Goal: Task Accomplishment & Management: Manage account settings

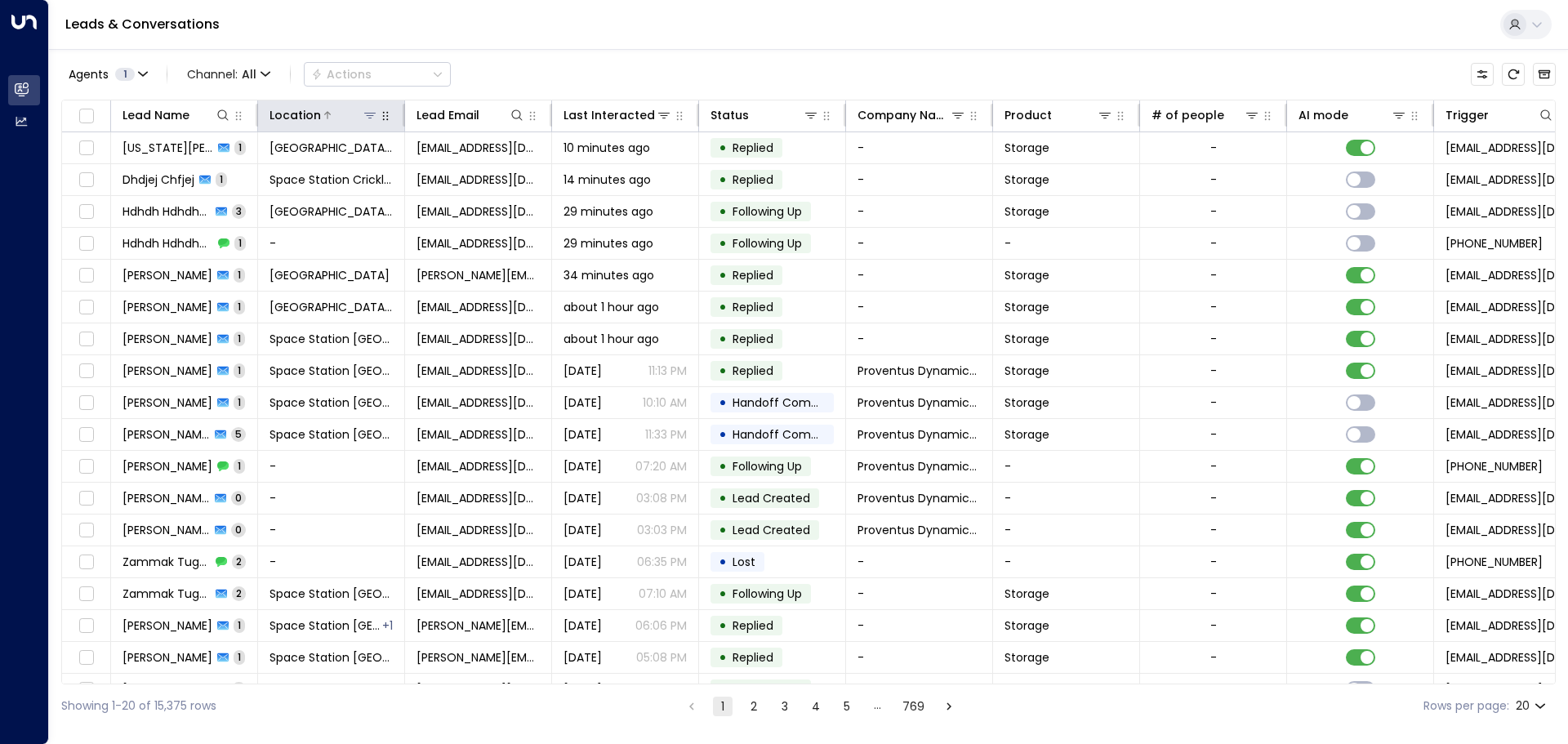
click at [366, 111] on icon at bounding box center [370, 115] width 13 height 13
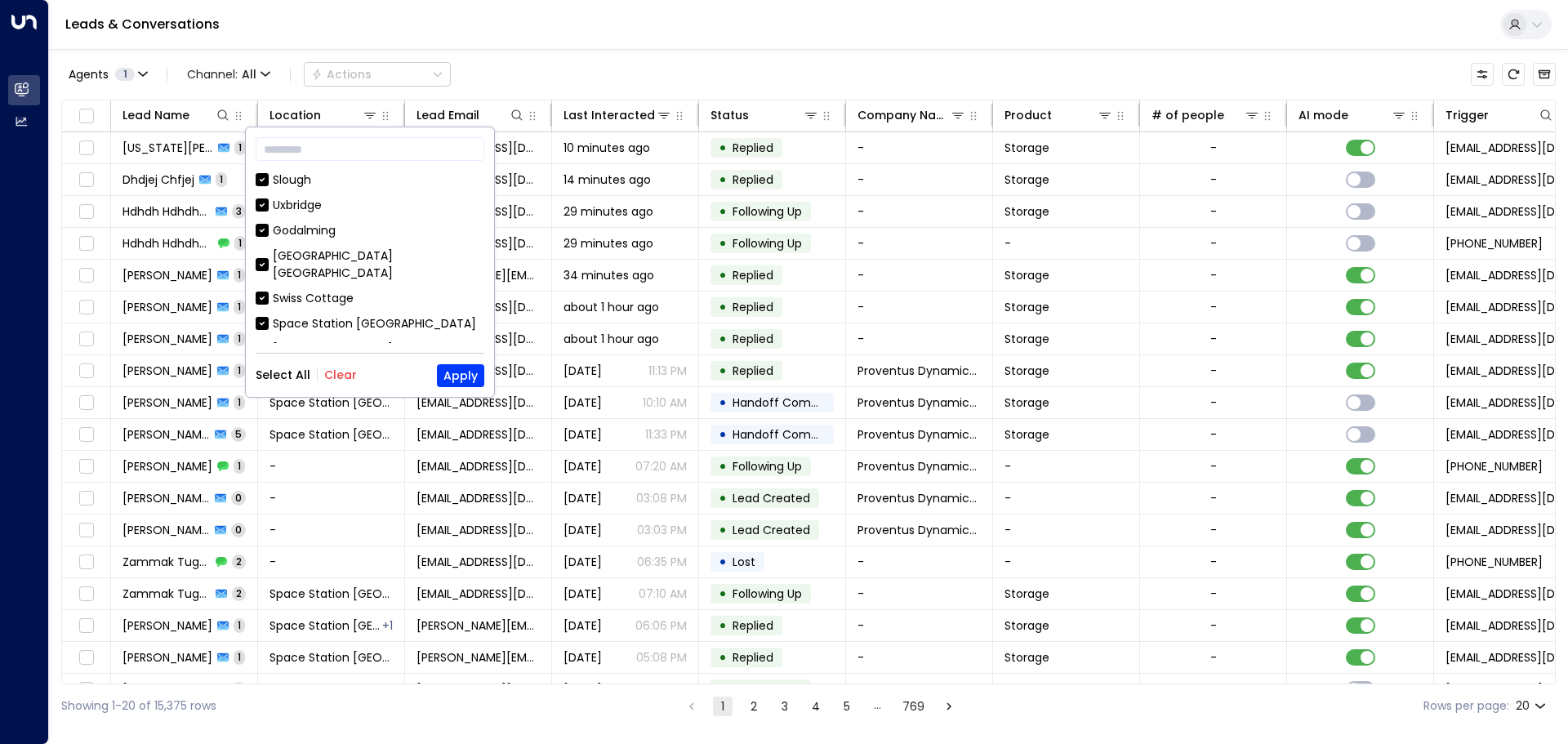
click at [327, 376] on button "Clear" at bounding box center [341, 375] width 33 height 13
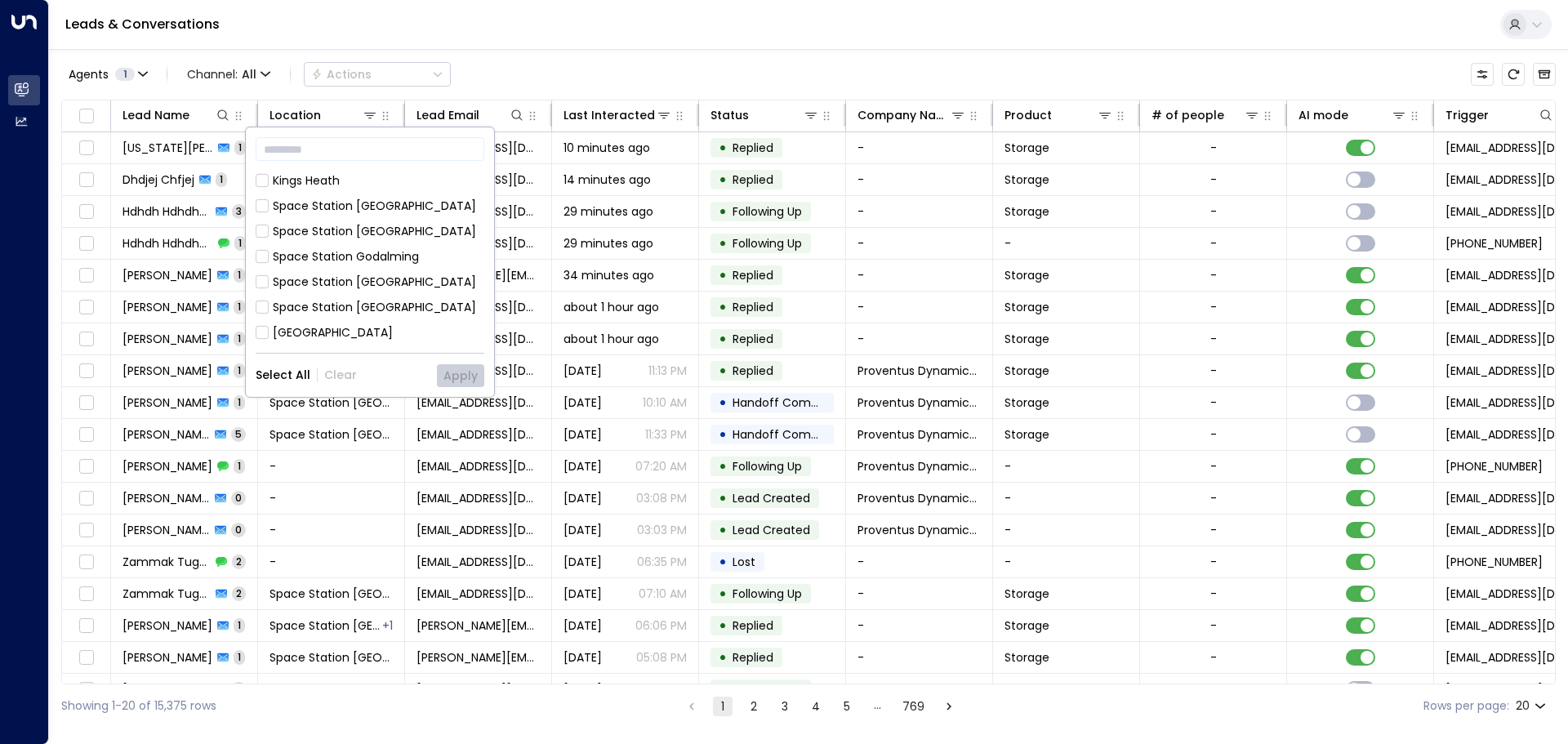
scroll to position [653, 0]
click at [400, 301] on div "Slough [GEOGRAPHIC_DATA] [GEOGRAPHIC_DATA] [GEOGRAPHIC_DATA] [GEOGRAPHIC_DATA] …" at bounding box center [369, 257] width 229 height 172
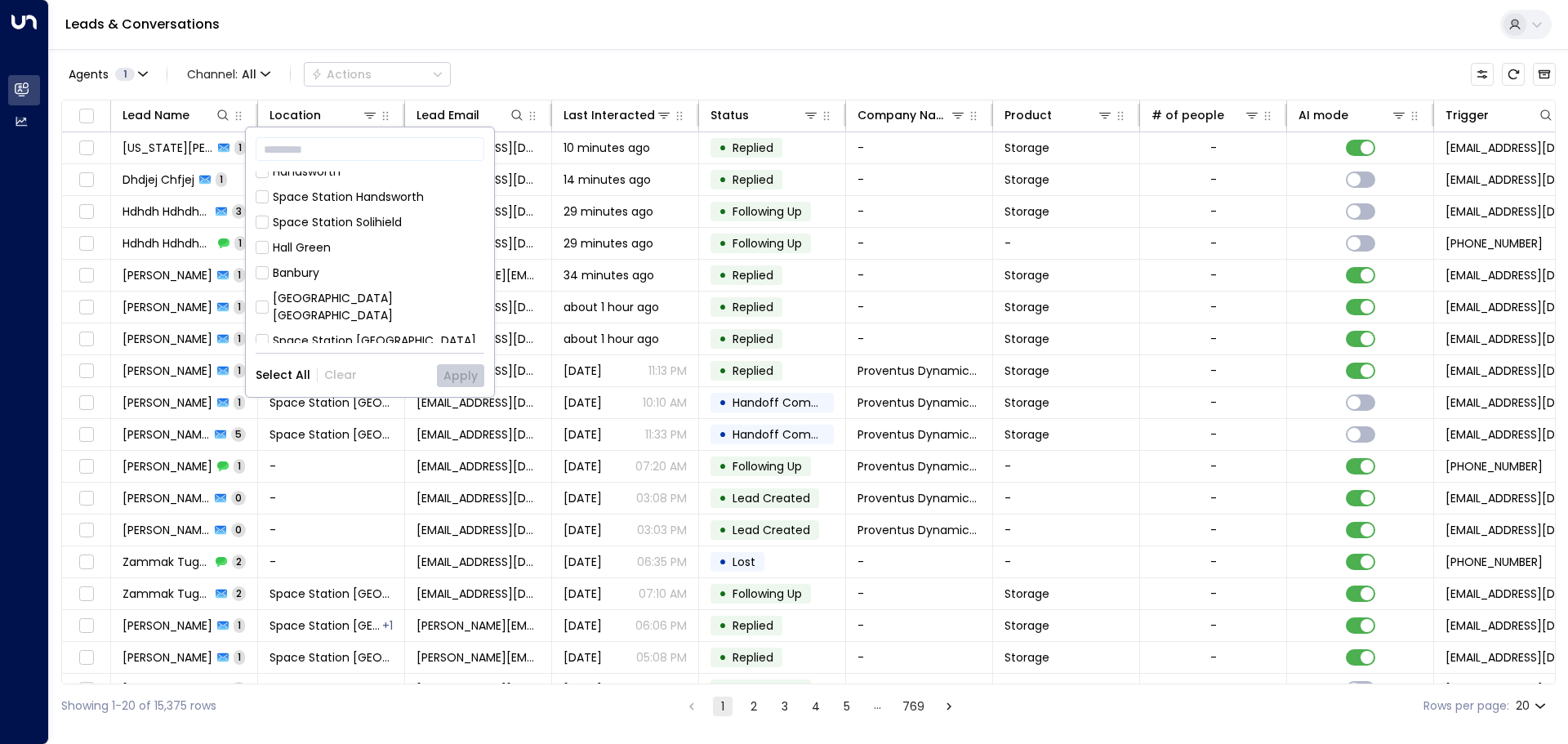
scroll to position [817, 0]
click at [411, 284] on div "[GEOGRAPHIC_DATA] [GEOGRAPHIC_DATA]" at bounding box center [378, 300] width 211 height 34
click at [469, 373] on button "Apply" at bounding box center [461, 375] width 48 height 23
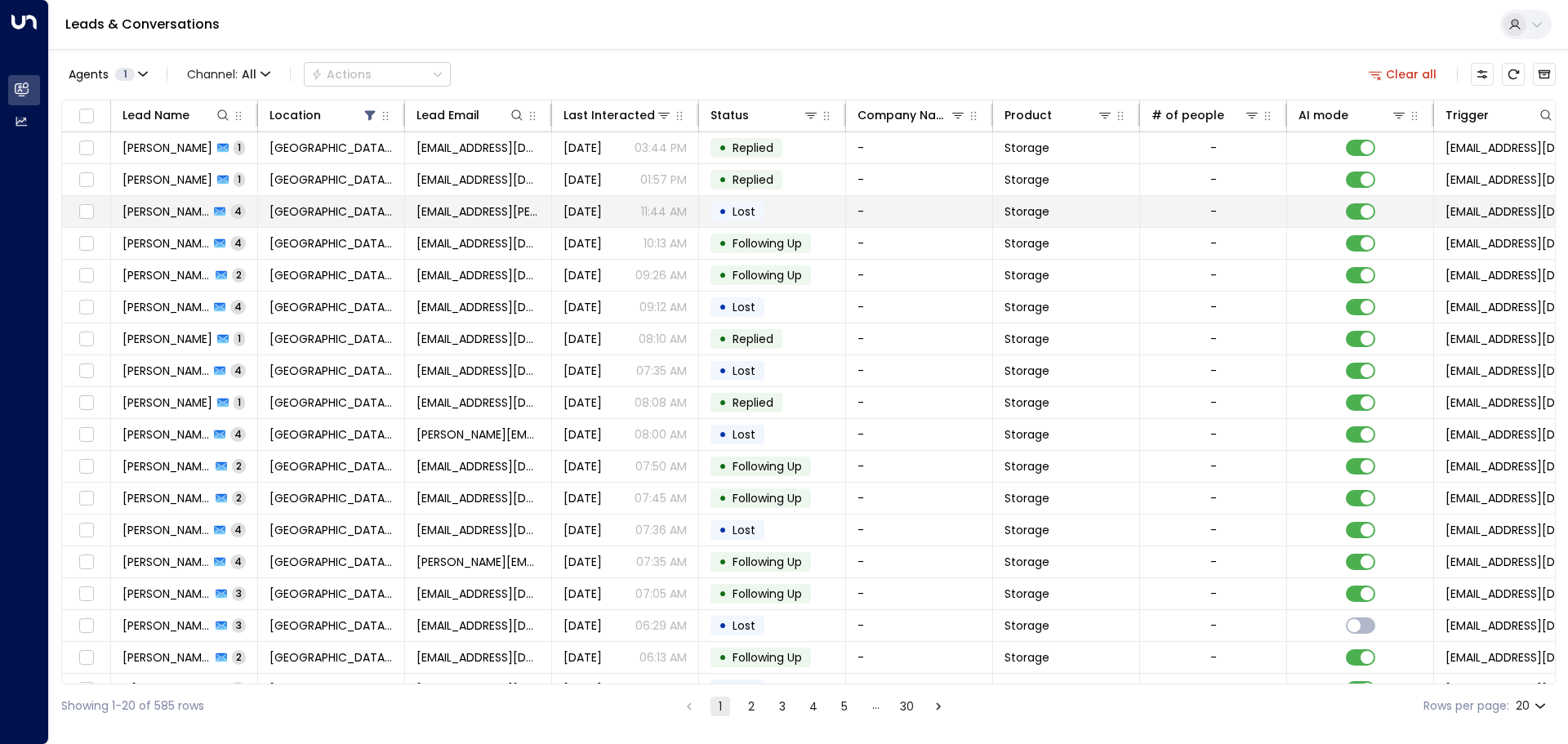
click at [318, 197] on td "[GEOGRAPHIC_DATA] [GEOGRAPHIC_DATA]" at bounding box center [332, 211] width 147 height 31
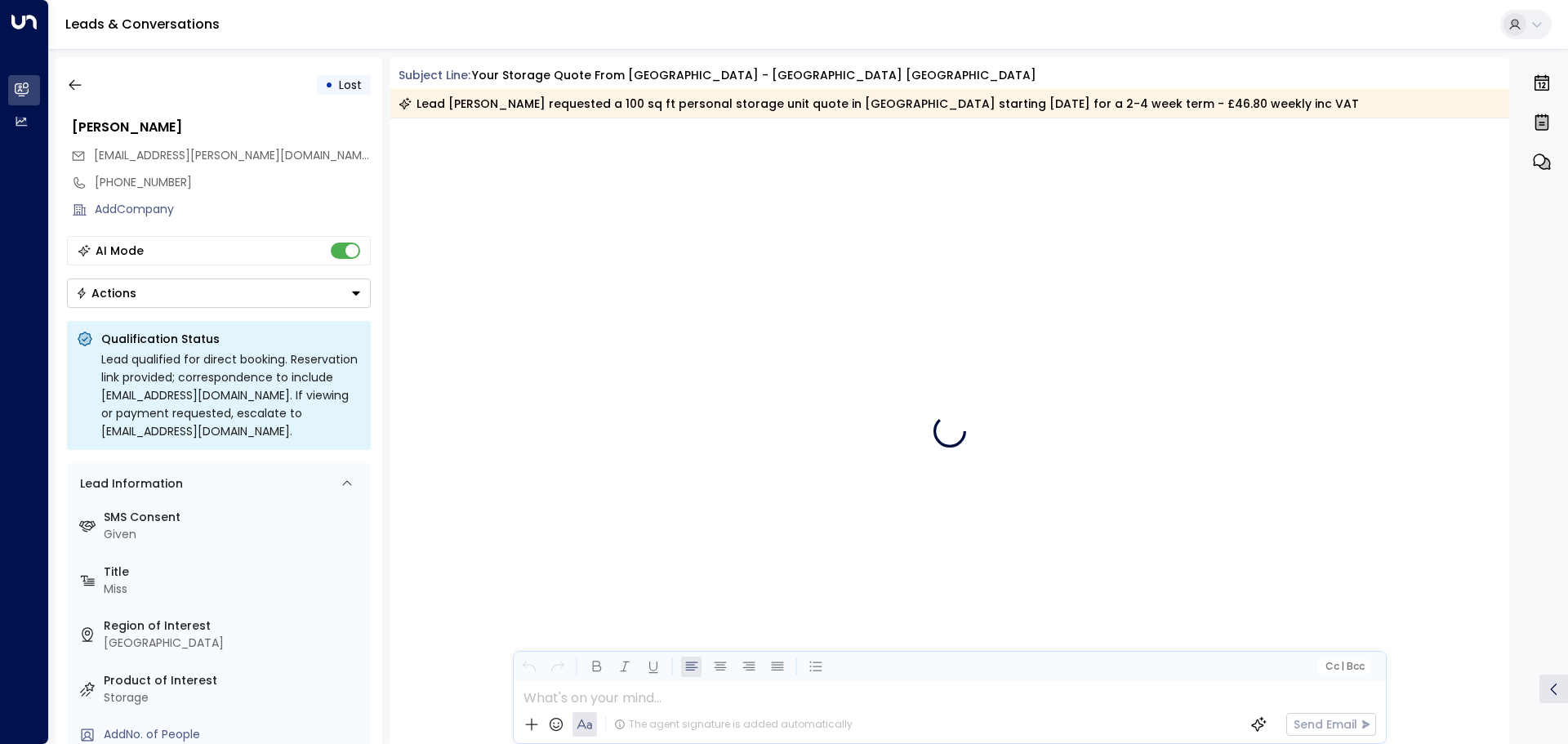
scroll to position [3295, 0]
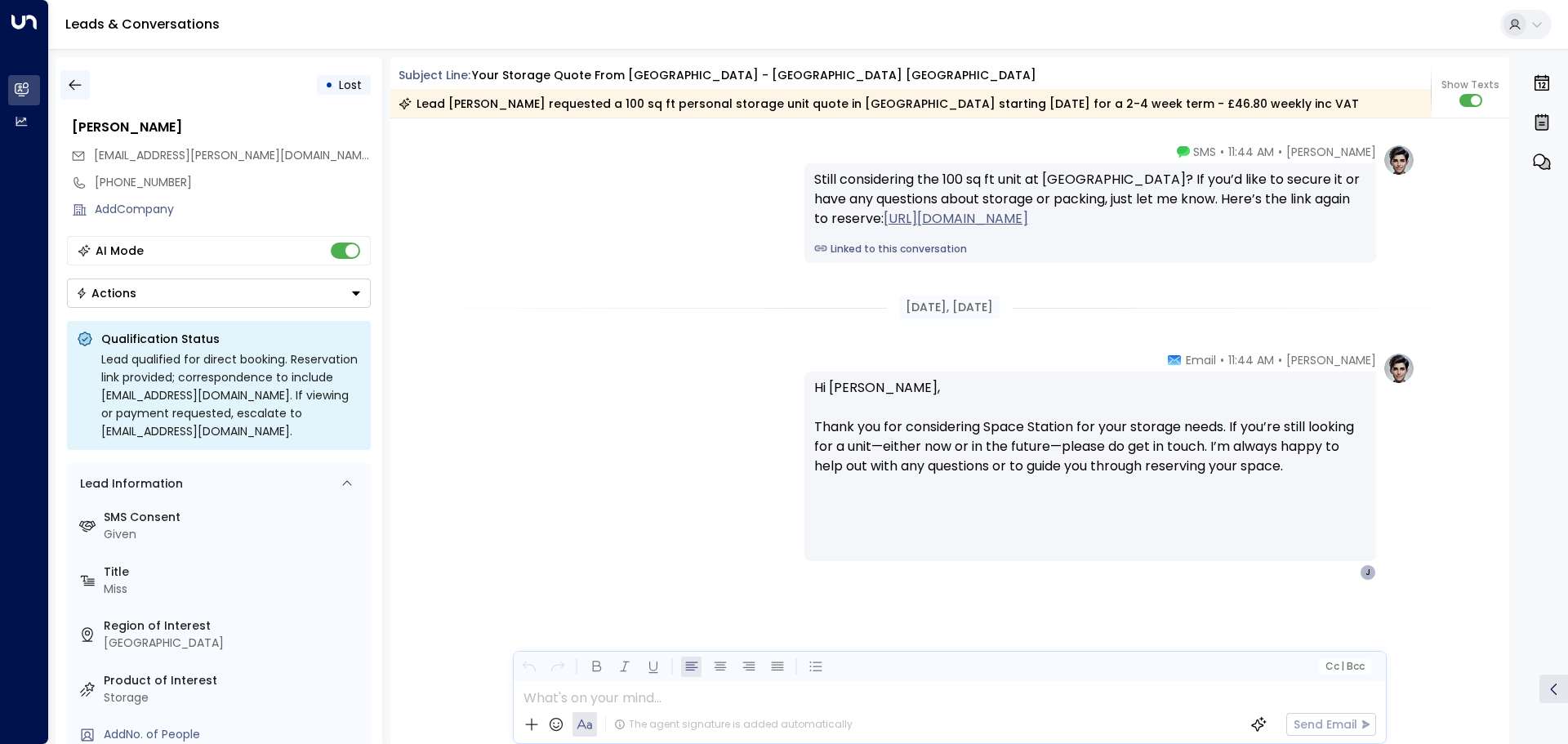
click at [85, 71] on button "button" at bounding box center [75, 85] width 29 height 29
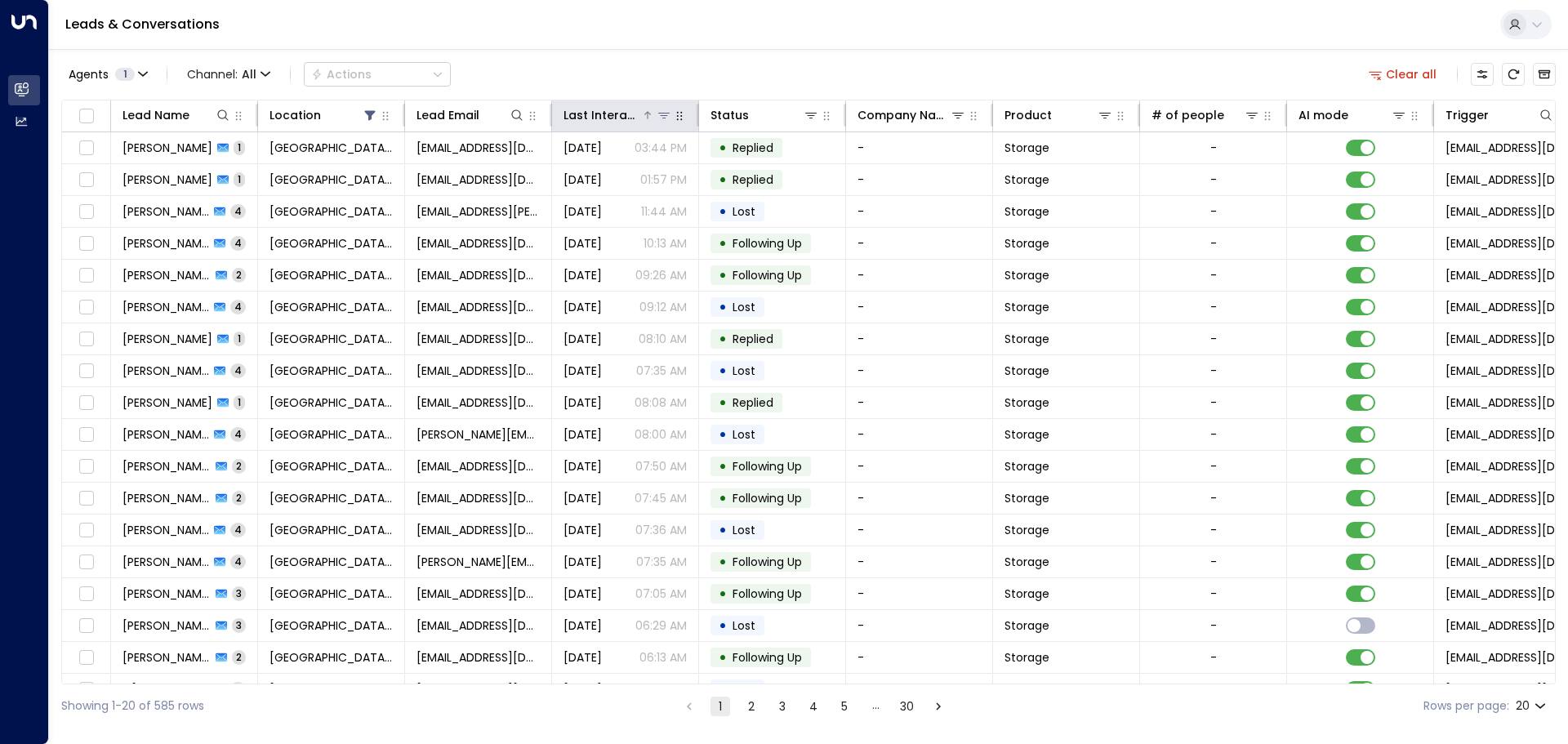
click at [621, 115] on div "Last Interacted" at bounding box center [602, 115] width 77 height 19
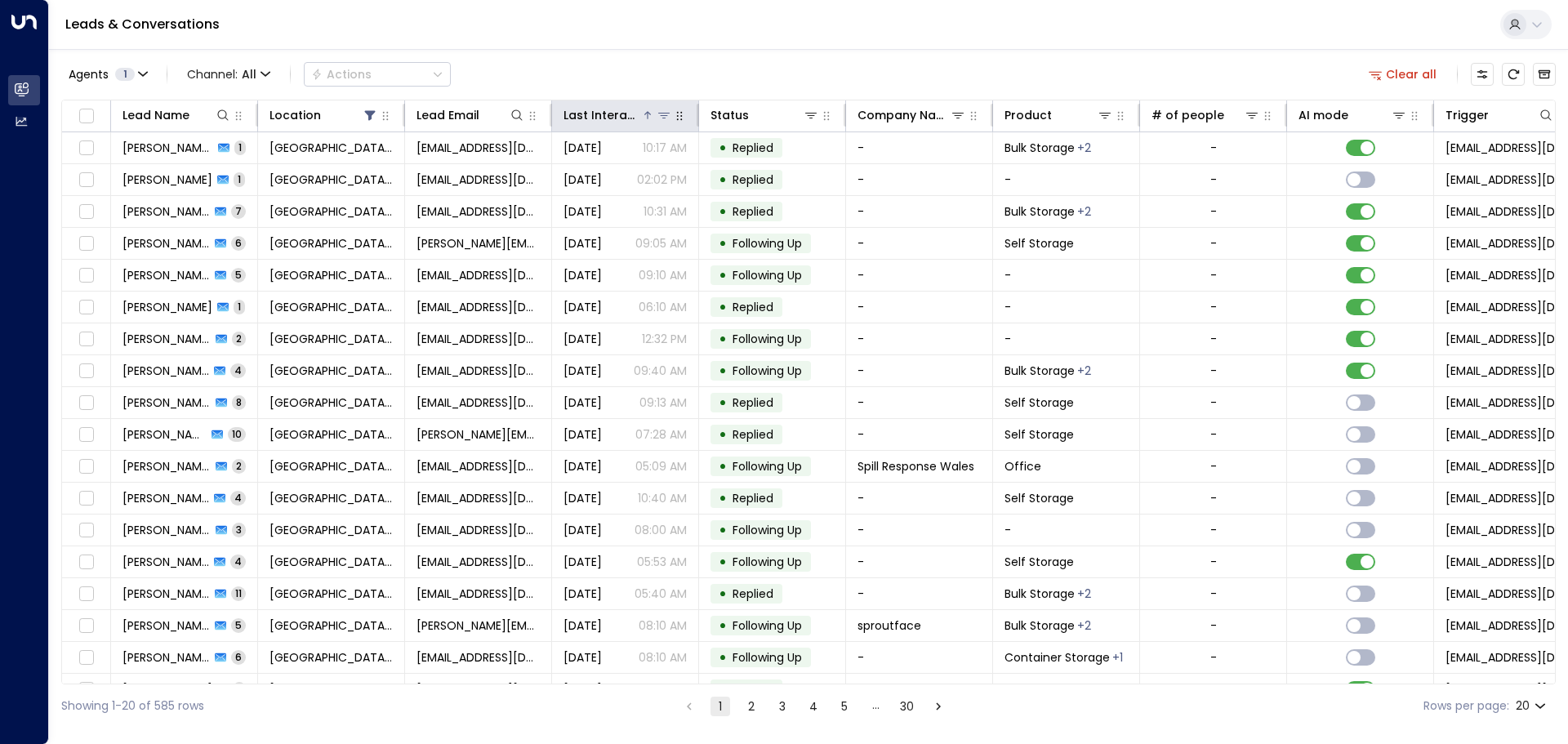
click at [621, 115] on div "Last Interacted" at bounding box center [602, 115] width 77 height 19
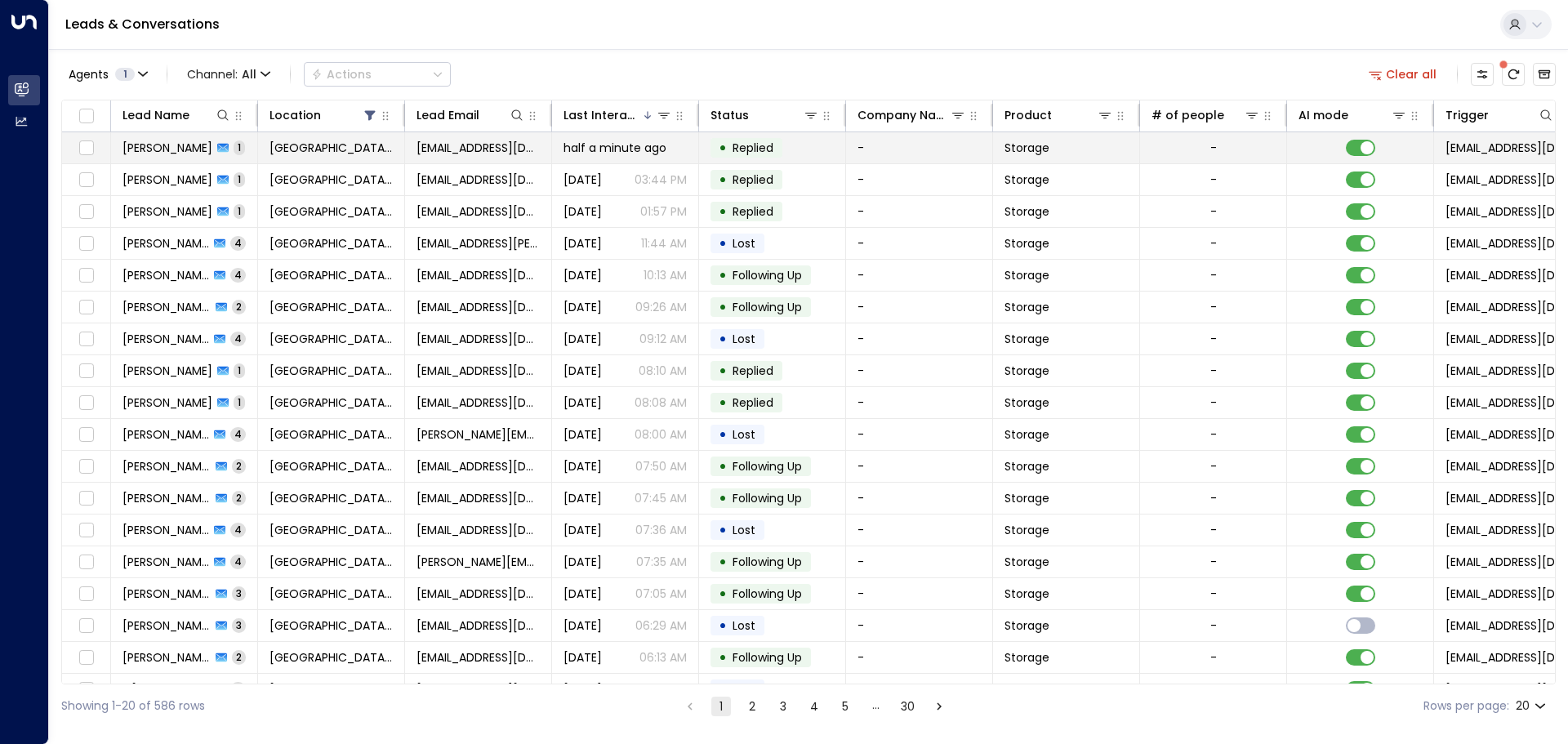
click at [252, 158] on td "[PERSON_NAME] 1" at bounding box center [185, 148] width 147 height 31
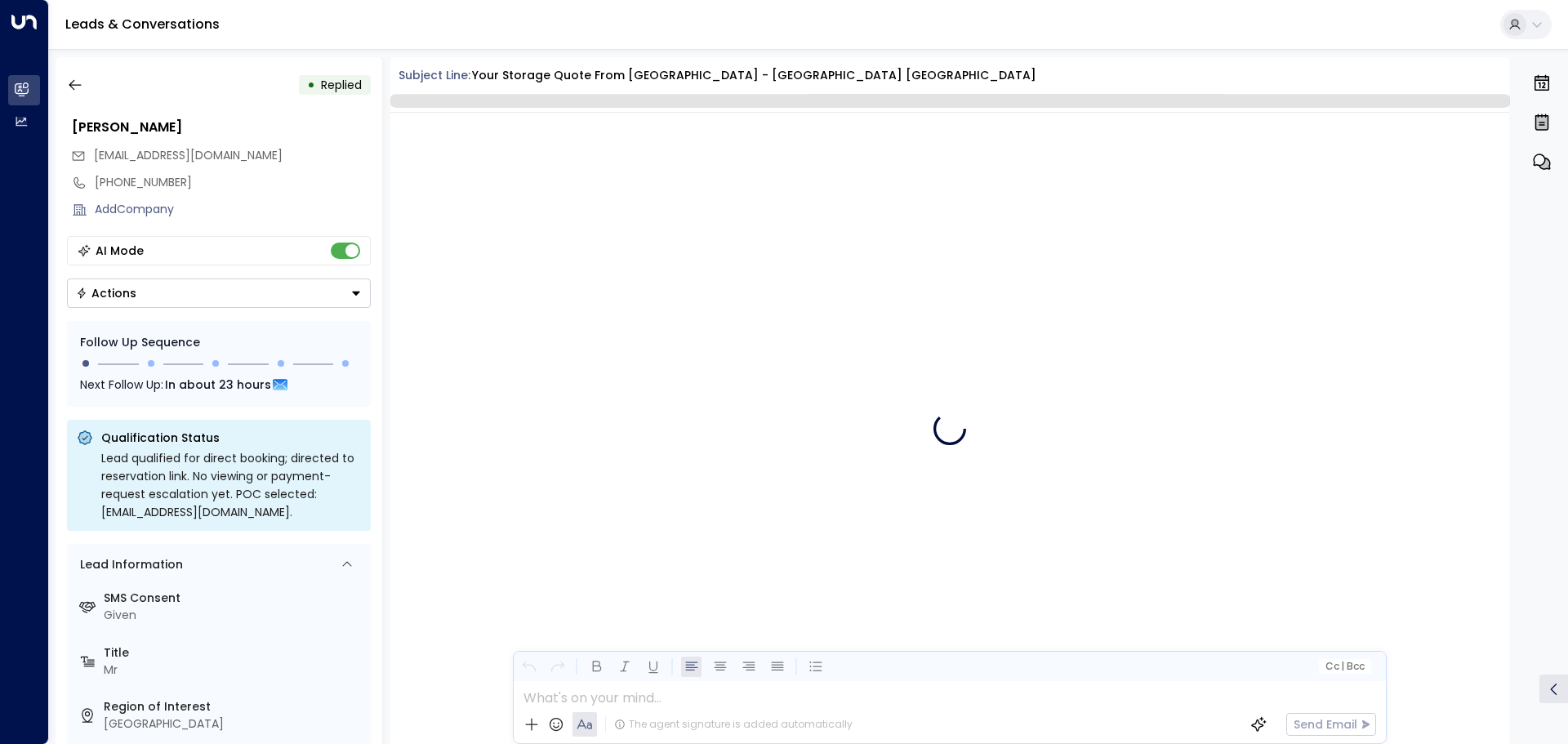
scroll to position [885, 0]
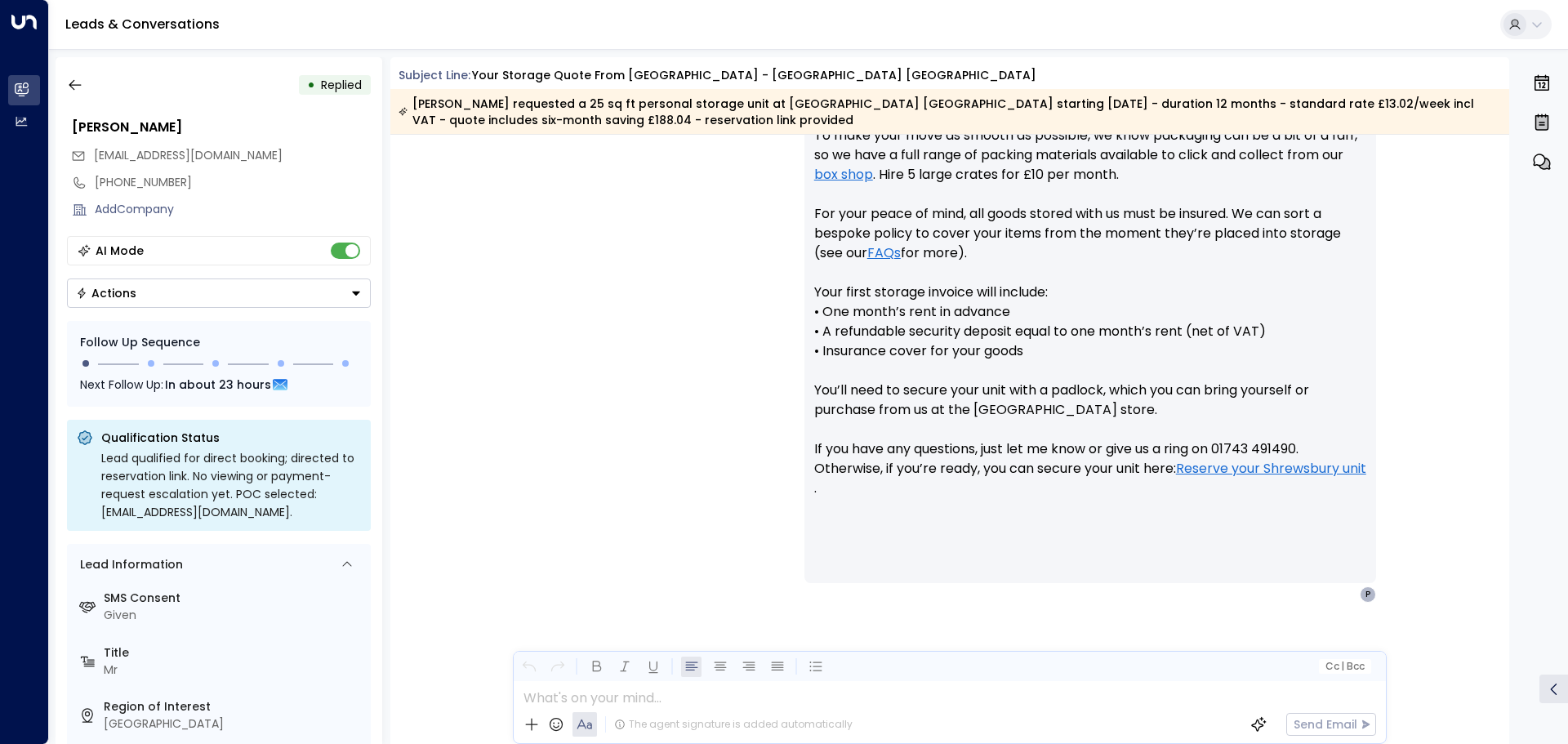
click at [114, 302] on button "Actions" at bounding box center [219, 293] width 304 height 29
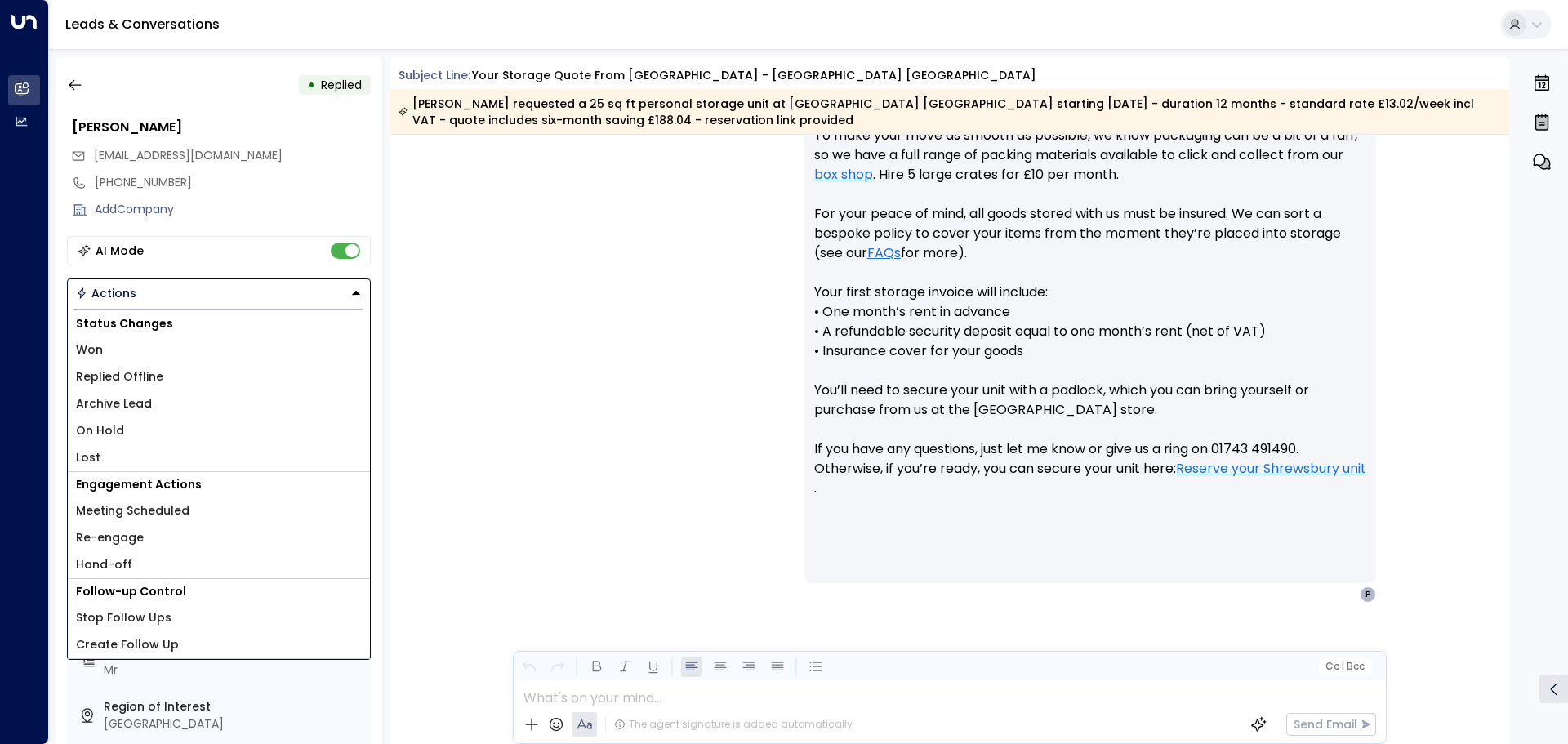
click at [96, 454] on span "Lost" at bounding box center [88, 457] width 25 height 17
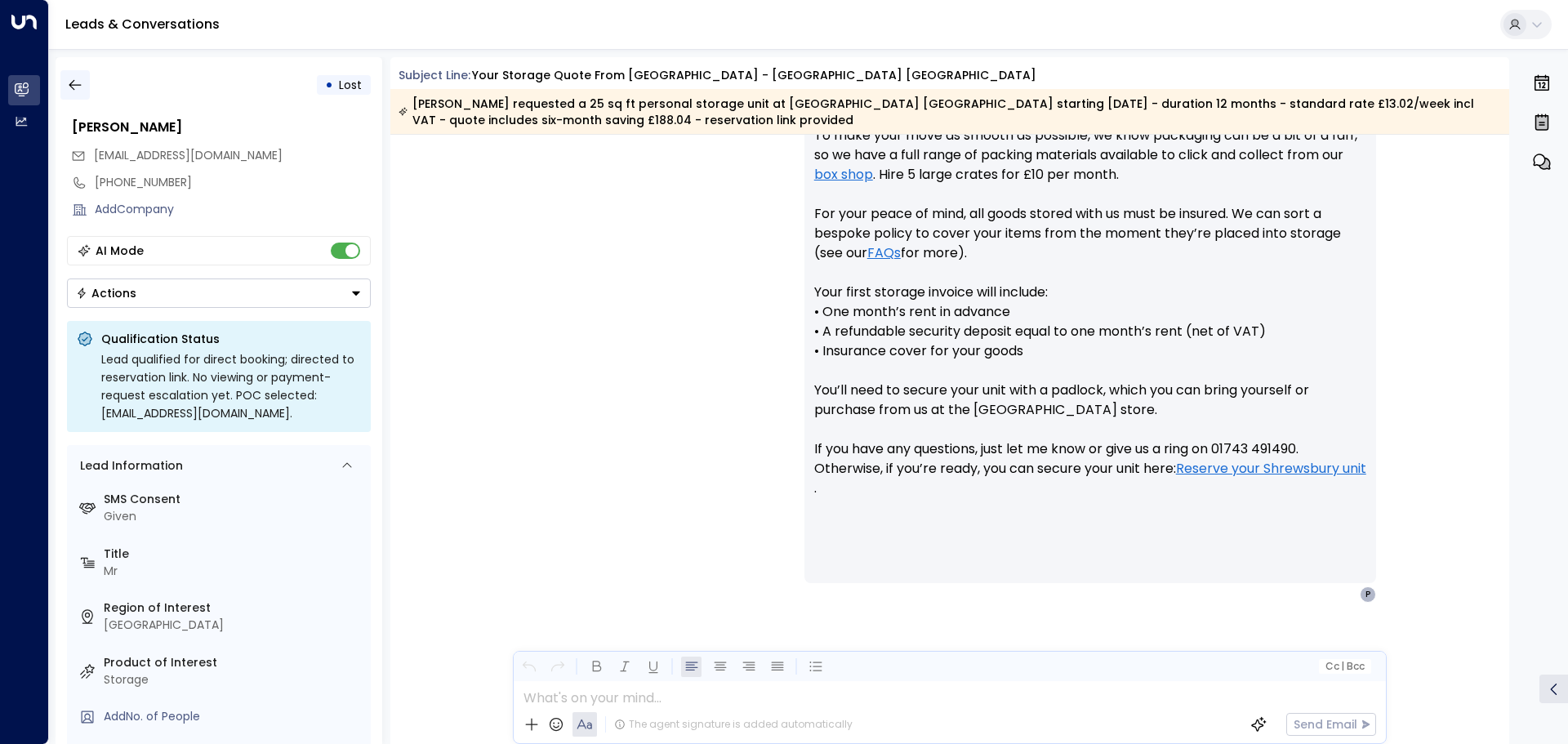
click at [77, 81] on icon "button" at bounding box center [75, 85] width 17 height 17
